Goal: Complete application form: Complete application form

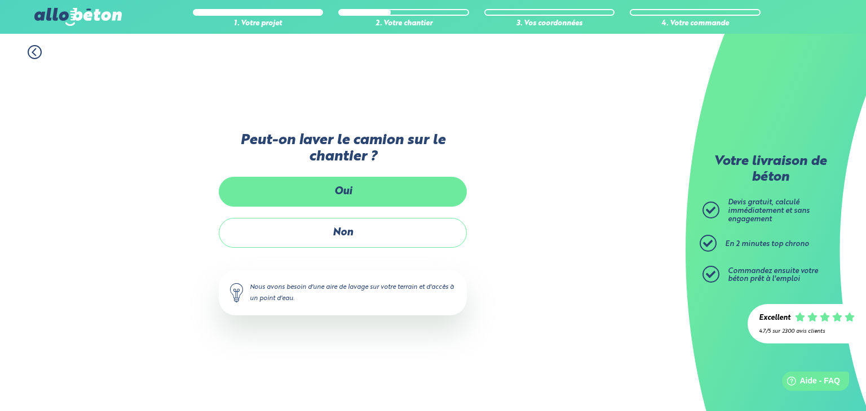
click at [340, 194] on label "Oui" at bounding box center [343, 192] width 248 height 30
click at [0, 0] on input "Oui" at bounding box center [0, 0] width 0 height 0
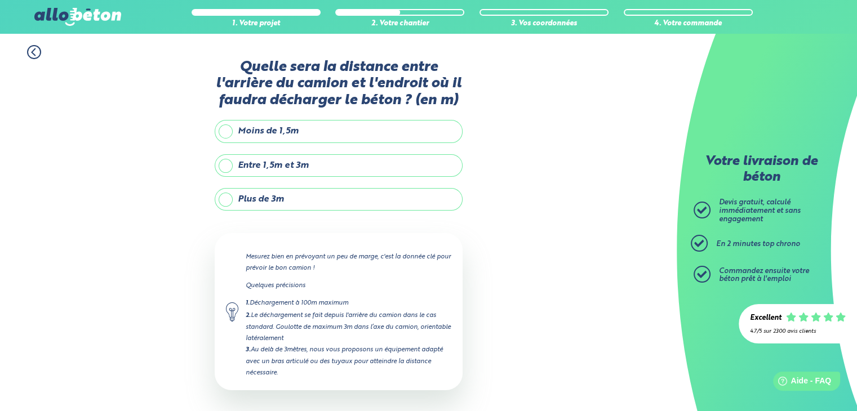
click at [223, 132] on label "Moins de 1,5m" at bounding box center [339, 131] width 248 height 23
click at [0, 0] on input "Moins de 1,5m" at bounding box center [0, 0] width 0 height 0
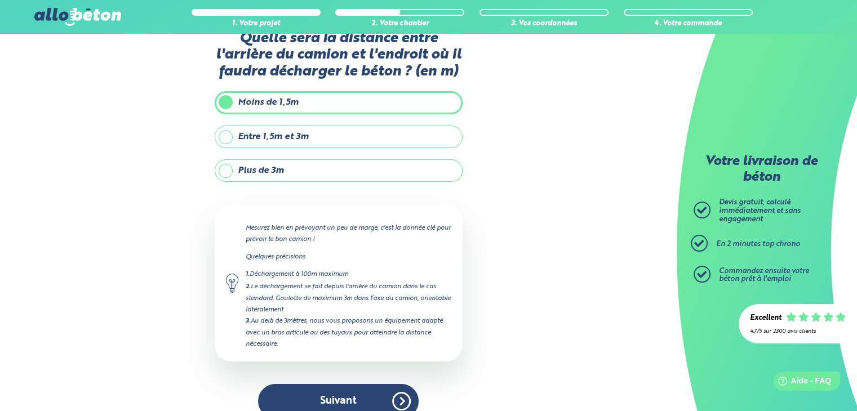
scroll to position [45, 0]
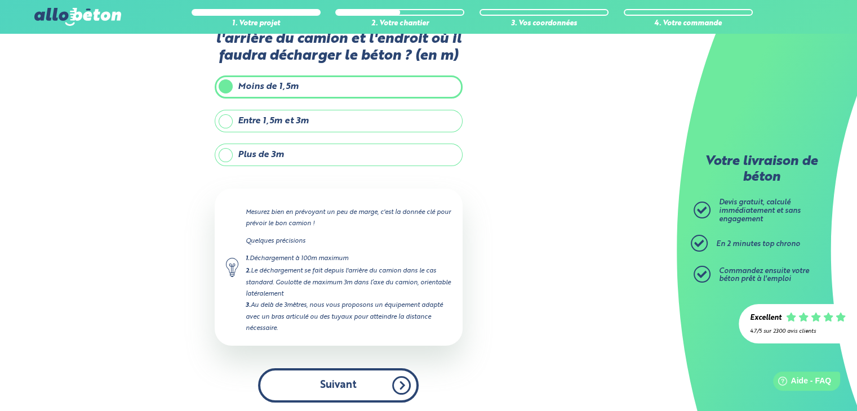
click at [336, 379] on button "Suivant" at bounding box center [338, 386] width 161 height 34
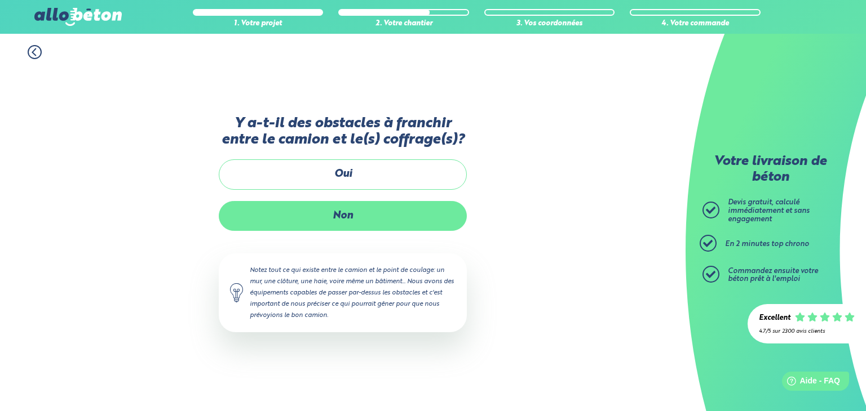
click at [344, 212] on label "Non" at bounding box center [343, 216] width 248 height 30
click at [0, 0] on input "Non" at bounding box center [0, 0] width 0 height 0
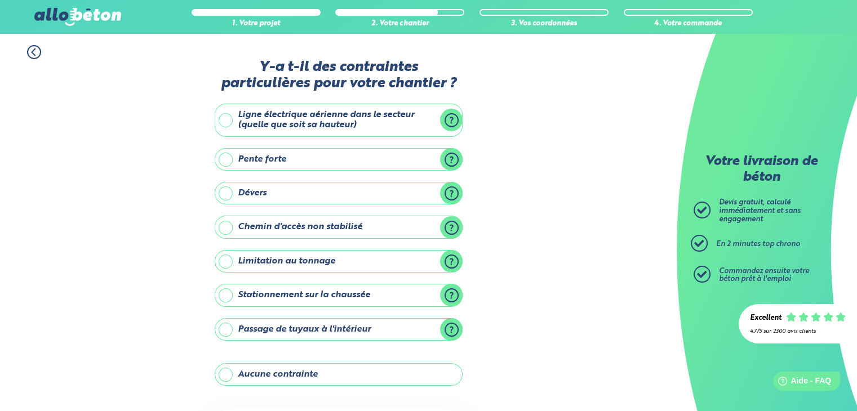
click at [453, 191] on label "Dévers" at bounding box center [339, 193] width 248 height 23
click at [0, 0] on input "Dévers" at bounding box center [0, 0] width 0 height 0
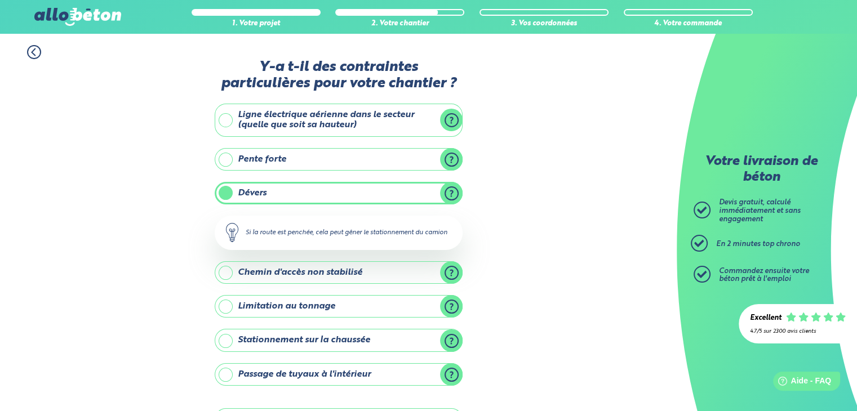
click at [453, 191] on label "Dévers" at bounding box center [339, 193] width 248 height 23
click at [0, 0] on input "Dévers" at bounding box center [0, 0] width 0 height 0
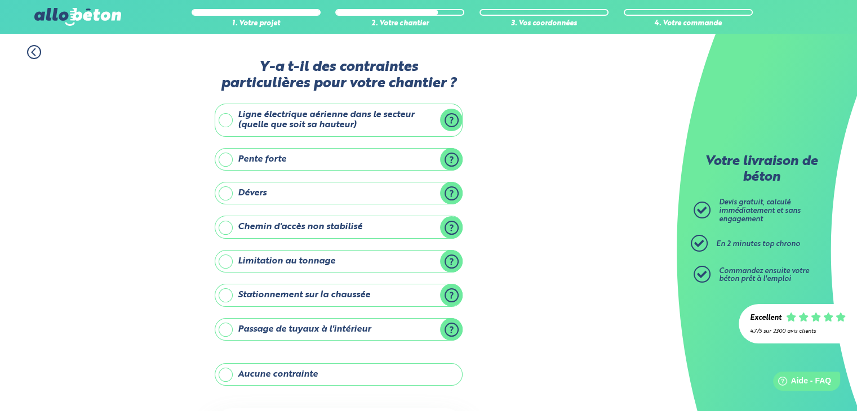
click at [454, 227] on label "Chemin d'accès non stabilisé" at bounding box center [339, 227] width 248 height 23
click at [0, 0] on input "Chemin d'accès non stabilisé" at bounding box center [0, 0] width 0 height 0
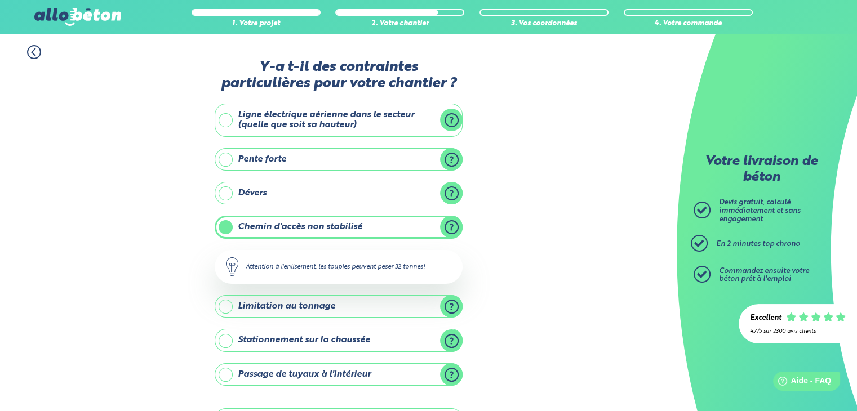
click at [454, 227] on label "Chemin d'accès non stabilisé" at bounding box center [339, 227] width 248 height 23
click at [0, 0] on input "Chemin d'accès non stabilisé" at bounding box center [0, 0] width 0 height 0
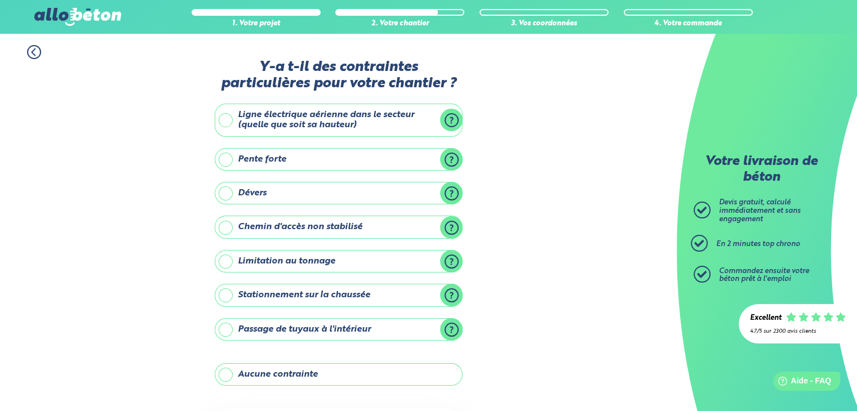
click at [226, 226] on label "Chemin d'accès non stabilisé" at bounding box center [339, 227] width 248 height 23
click at [0, 0] on input "Chemin d'accès non stabilisé" at bounding box center [0, 0] width 0 height 0
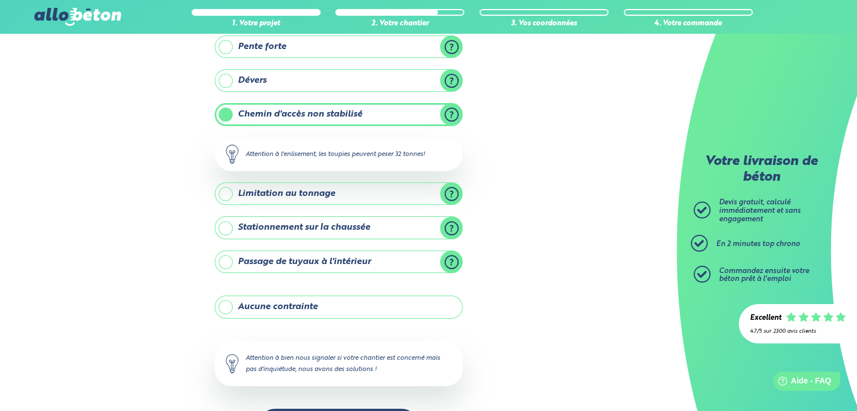
scroll to position [154, 0]
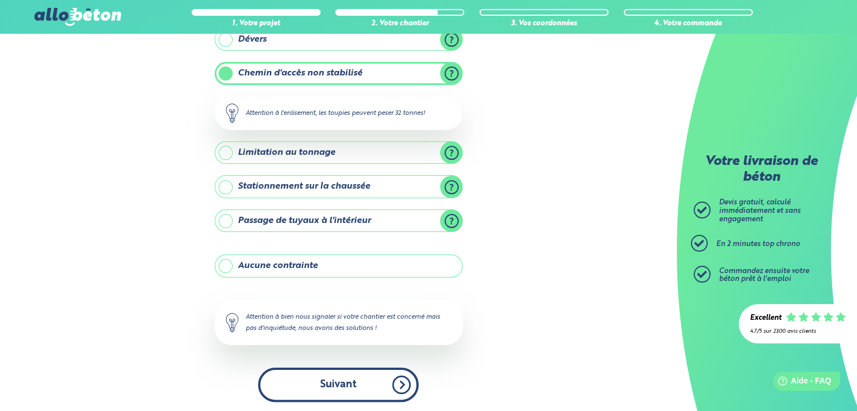
click at [354, 383] on button "Suivant" at bounding box center [338, 385] width 161 height 34
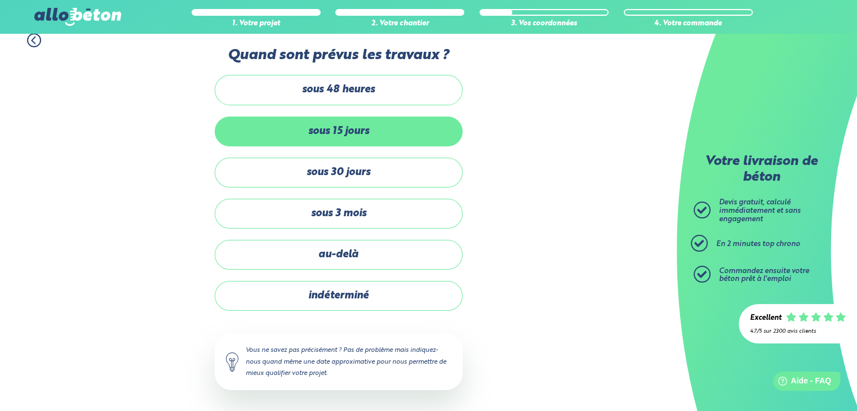
click at [340, 129] on label "sous 15 jours" at bounding box center [339, 132] width 248 height 30
click at [0, 0] on input "sous 15 jours" at bounding box center [0, 0] width 0 height 0
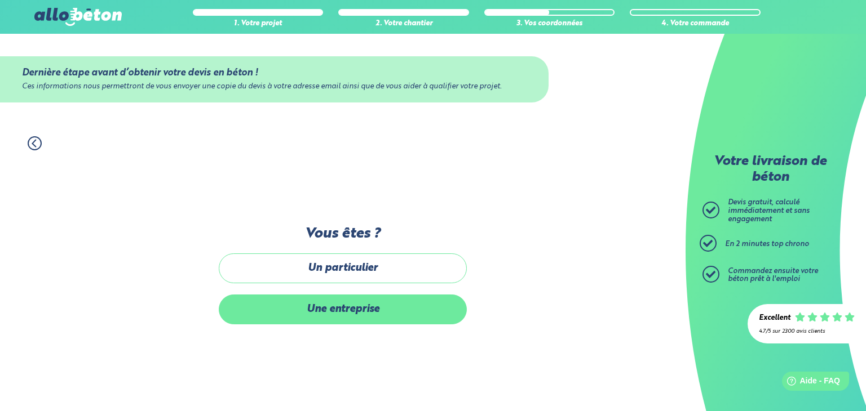
click at [365, 312] on label "Une entreprise" at bounding box center [343, 310] width 248 height 30
click at [0, 0] on input "Une entreprise" at bounding box center [0, 0] width 0 height 0
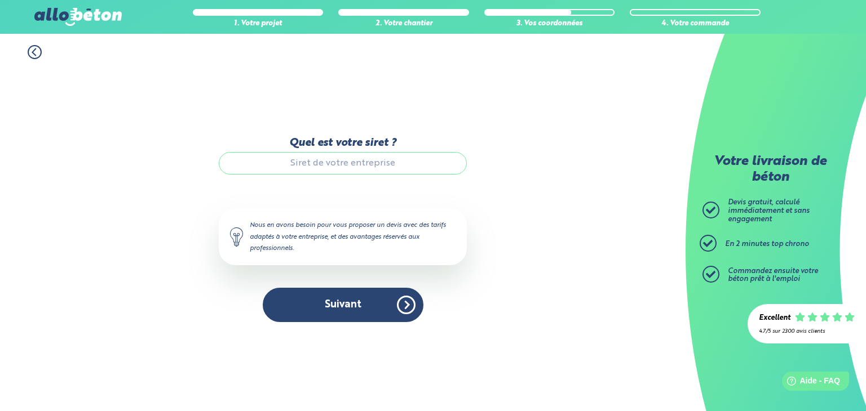
click at [349, 166] on input "Quel est votre siret ?" at bounding box center [343, 163] width 248 height 23
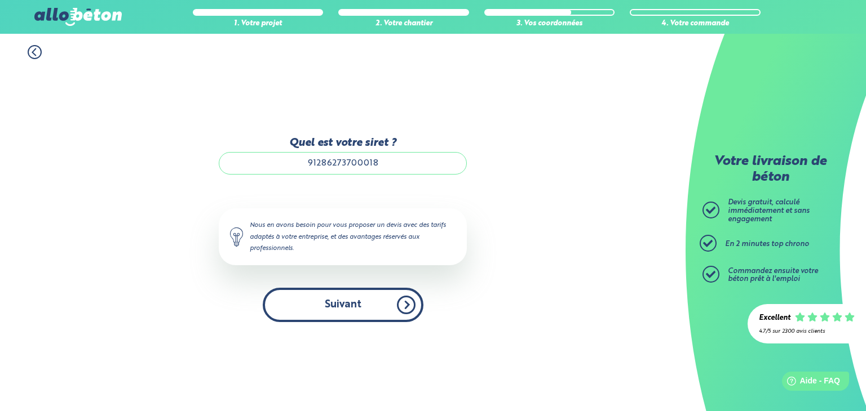
type input "91286273700018"
click at [336, 307] on button "Suivant" at bounding box center [343, 305] width 161 height 34
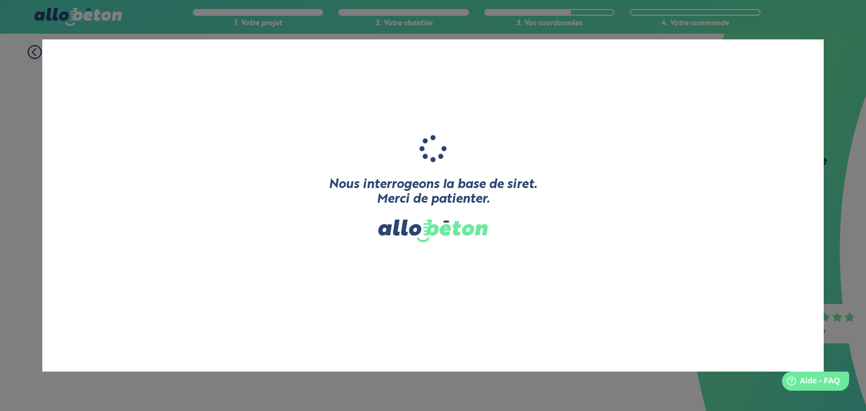
type input "DE COUTY"
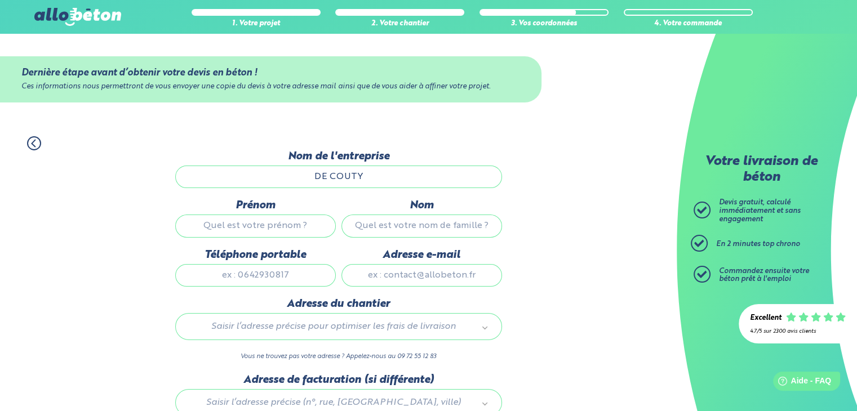
click at [261, 227] on input "Prénom" at bounding box center [255, 226] width 161 height 23
type input "[PERSON_NAME]"
click at [406, 223] on input "Nom" at bounding box center [421, 226] width 161 height 23
type input "DEVILLERS"
click at [225, 274] on input "Téléphone portable" at bounding box center [255, 275] width 161 height 23
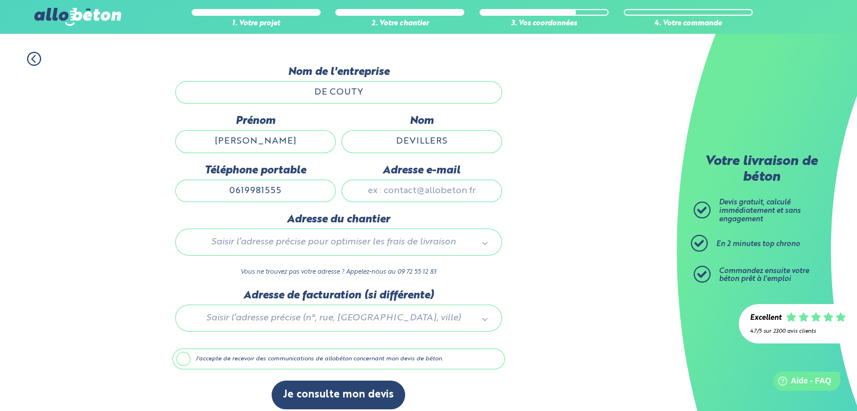
scroll to position [93, 0]
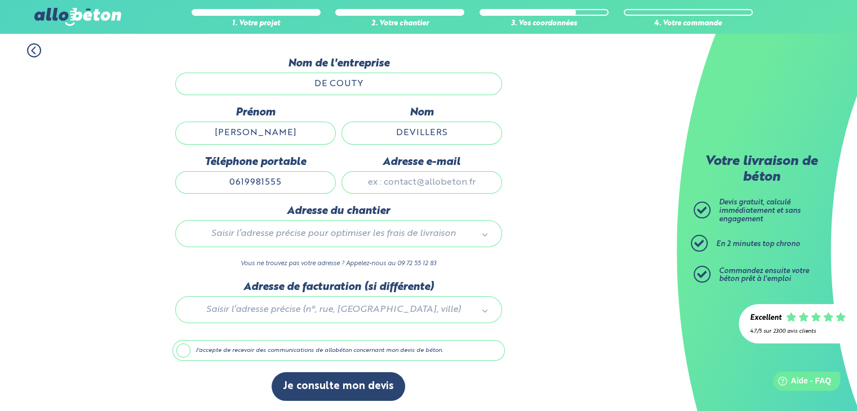
type input "0619981555"
click at [382, 183] on input "Adresse e-mail" at bounding box center [421, 182] width 161 height 23
type input "[EMAIL_ADDRESS][DOMAIN_NAME]"
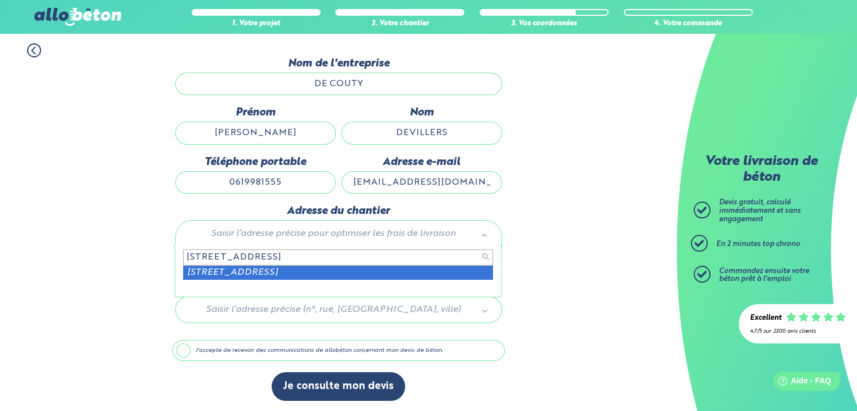
type input "[STREET_ADDRESS]"
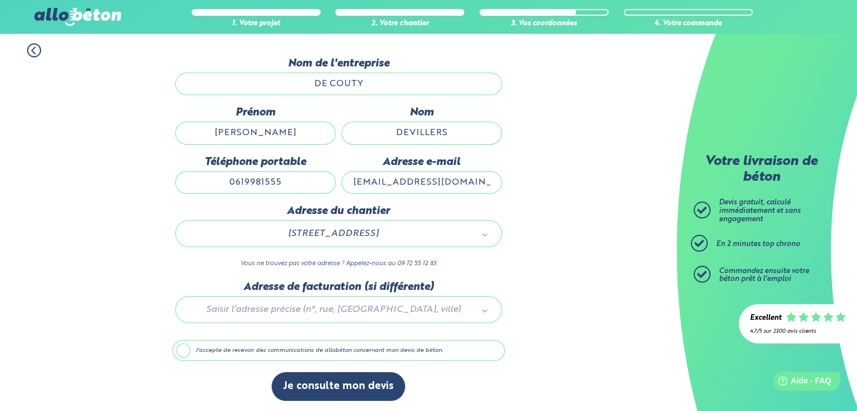
click at [182, 350] on label "J'accepte de recevoir des communications de allobéton concernant mon devis de b…" at bounding box center [338, 350] width 332 height 21
click at [0, 0] on input "J'accepte de recevoir des communications de allobéton concernant mon devis de b…" at bounding box center [0, 0] width 0 height 0
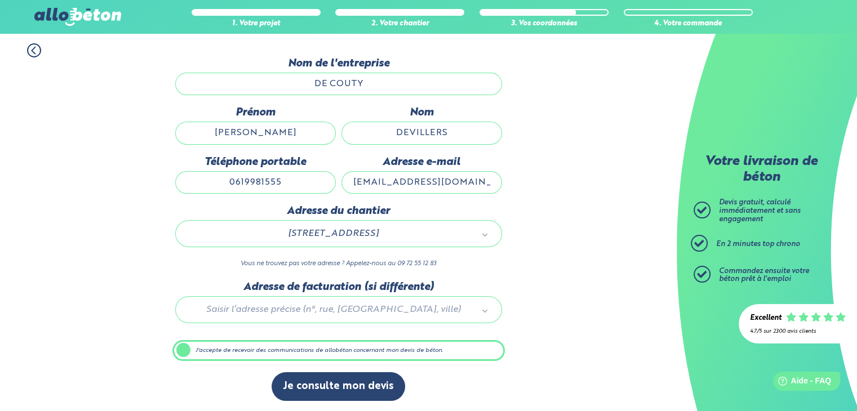
scroll to position [92, 0]
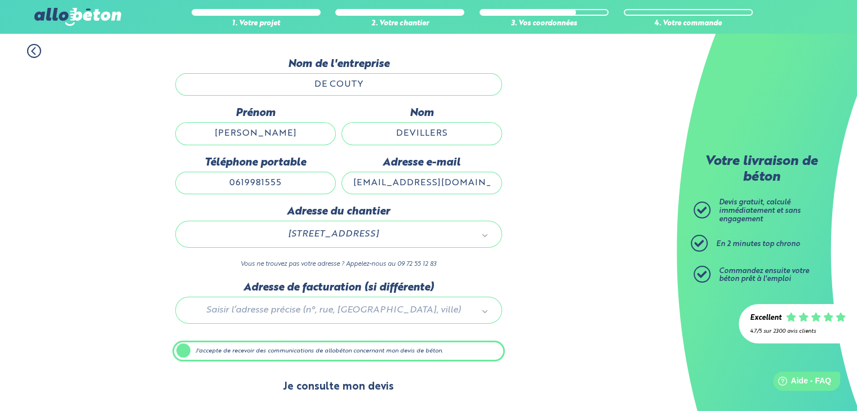
click at [327, 384] on button "Je consulte mon devis" at bounding box center [339, 387] width 134 height 29
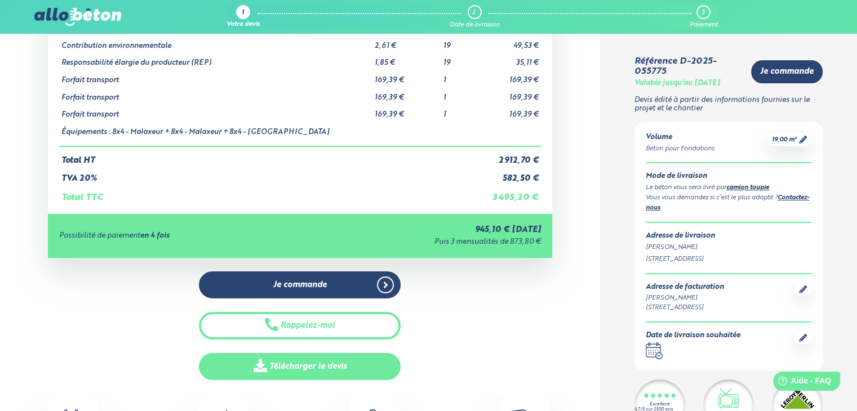
scroll to position [169, 0]
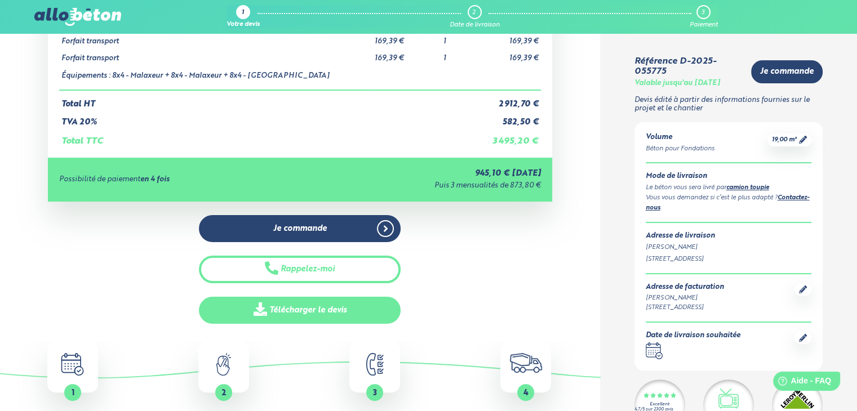
click at [302, 310] on link "Télécharger le devis" at bounding box center [300, 311] width 202 height 28
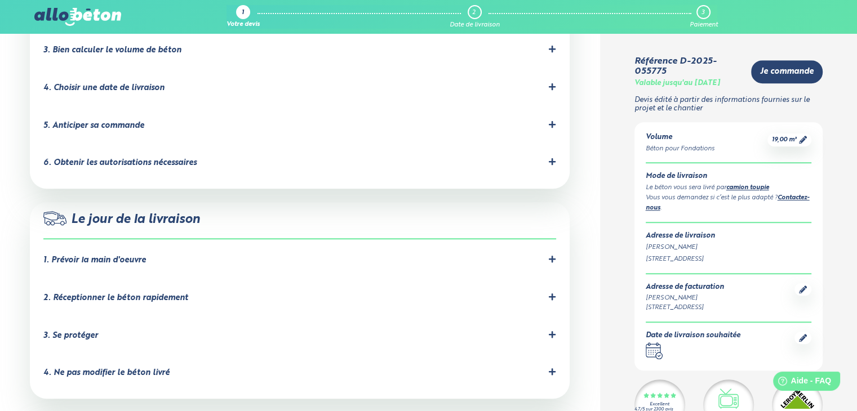
scroll to position [845, 0]
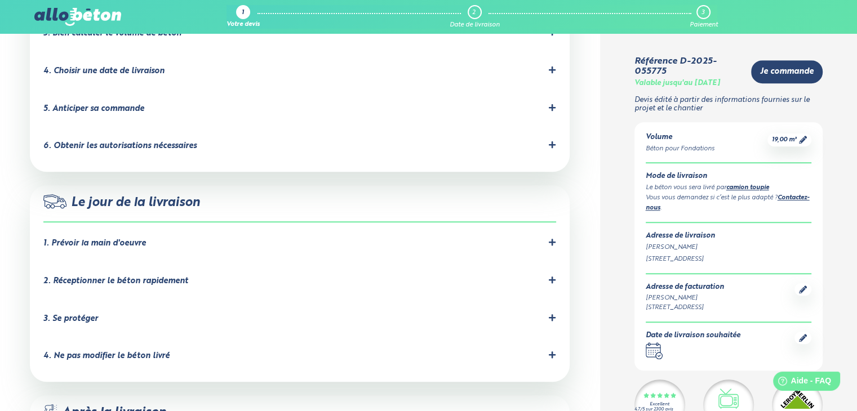
click at [553, 239] on icon at bounding box center [552, 242] width 7 height 7
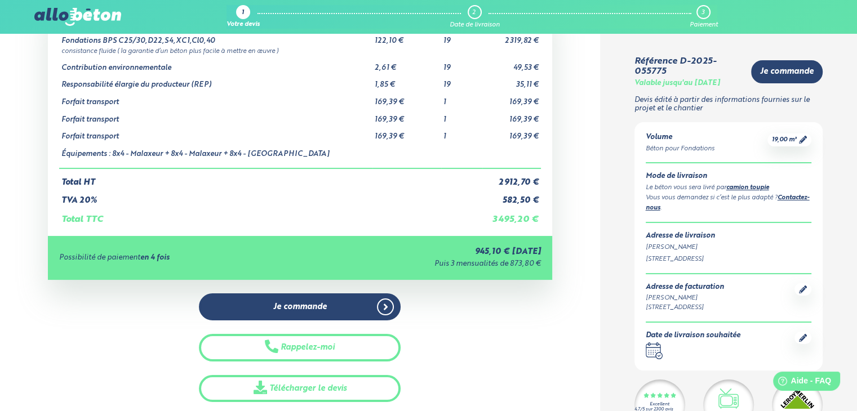
scroll to position [0, 0]
